Goal: Navigation & Orientation: Understand site structure

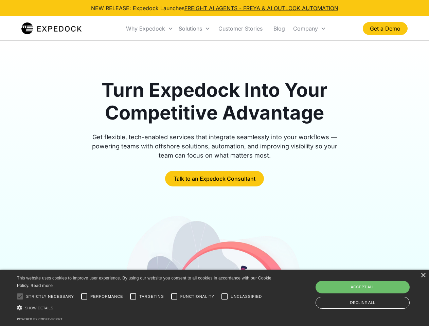
click at [150, 29] on div "Why Expedock" at bounding box center [145, 28] width 39 height 7
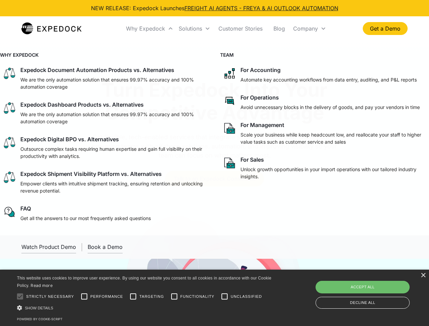
click at [194, 29] on div "Solutions" at bounding box center [190, 28] width 23 height 7
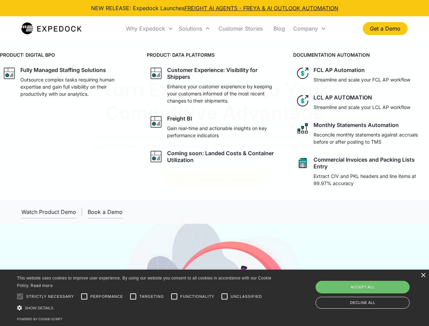
click at [310, 29] on div "Company" at bounding box center [305, 28] width 25 height 7
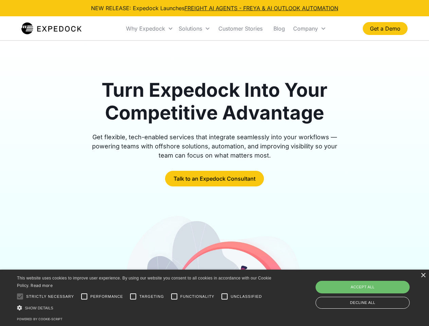
click at [20, 297] on div at bounding box center [20, 297] width 14 height 14
click at [84, 297] on input "Performance" at bounding box center [84, 297] width 14 height 14
checkbox input "true"
click at [133, 297] on input "Targeting" at bounding box center [133, 297] width 14 height 14
checkbox input "true"
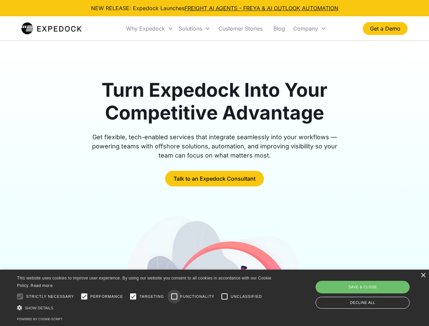
click at [174, 297] on input "Functionality" at bounding box center [175, 297] width 14 height 14
checkbox input "true"
click at [225, 297] on input "Unclassified" at bounding box center [225, 297] width 14 height 14
checkbox input "true"
click at [145, 308] on div "Show details Hide details" at bounding box center [145, 308] width 257 height 7
